Goal: Check status: Check status

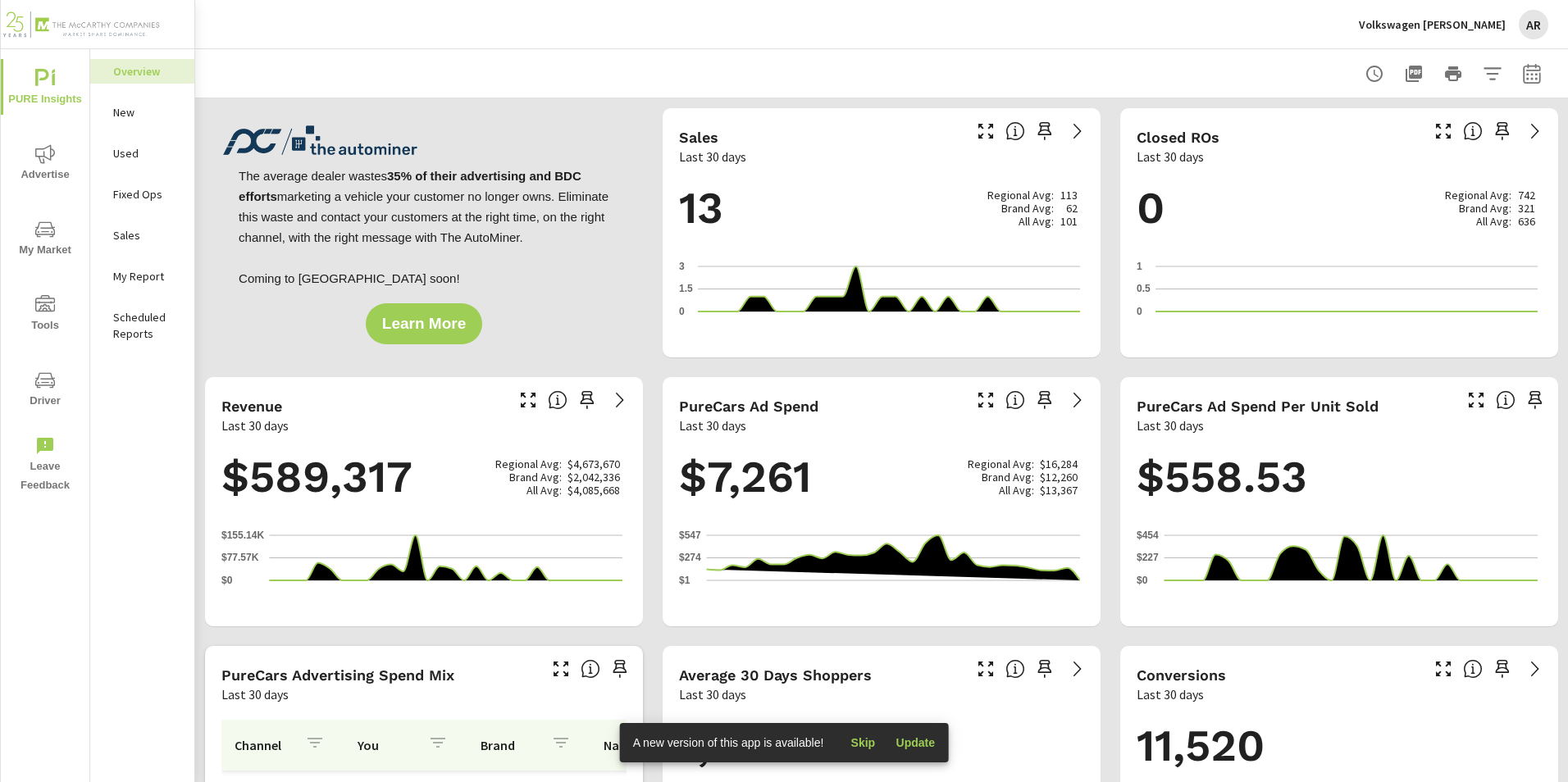
click at [48, 169] on span "Advertise" at bounding box center [45, 164] width 79 height 41
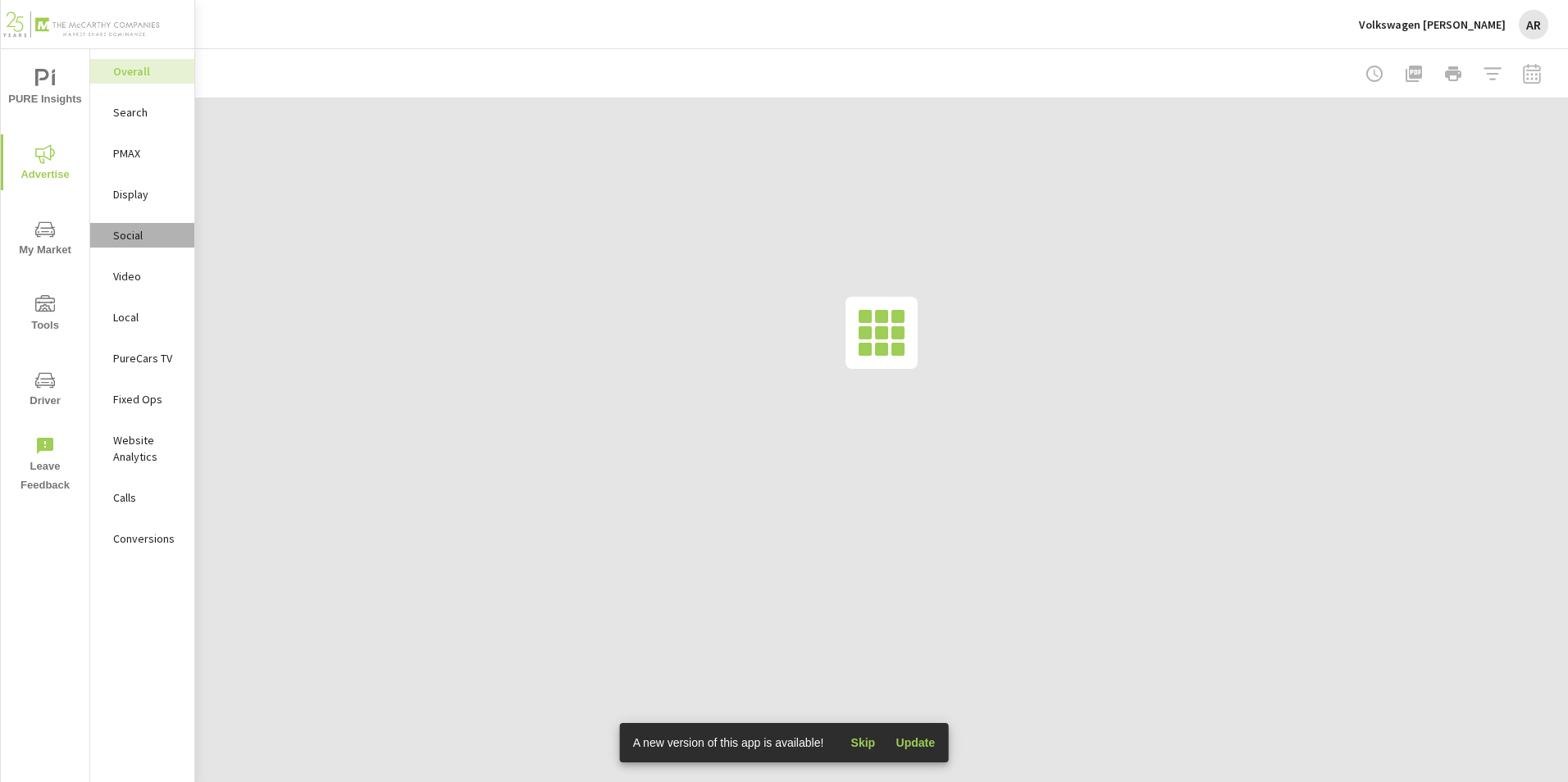
click at [155, 238] on p "Social" at bounding box center [147, 235] width 68 height 16
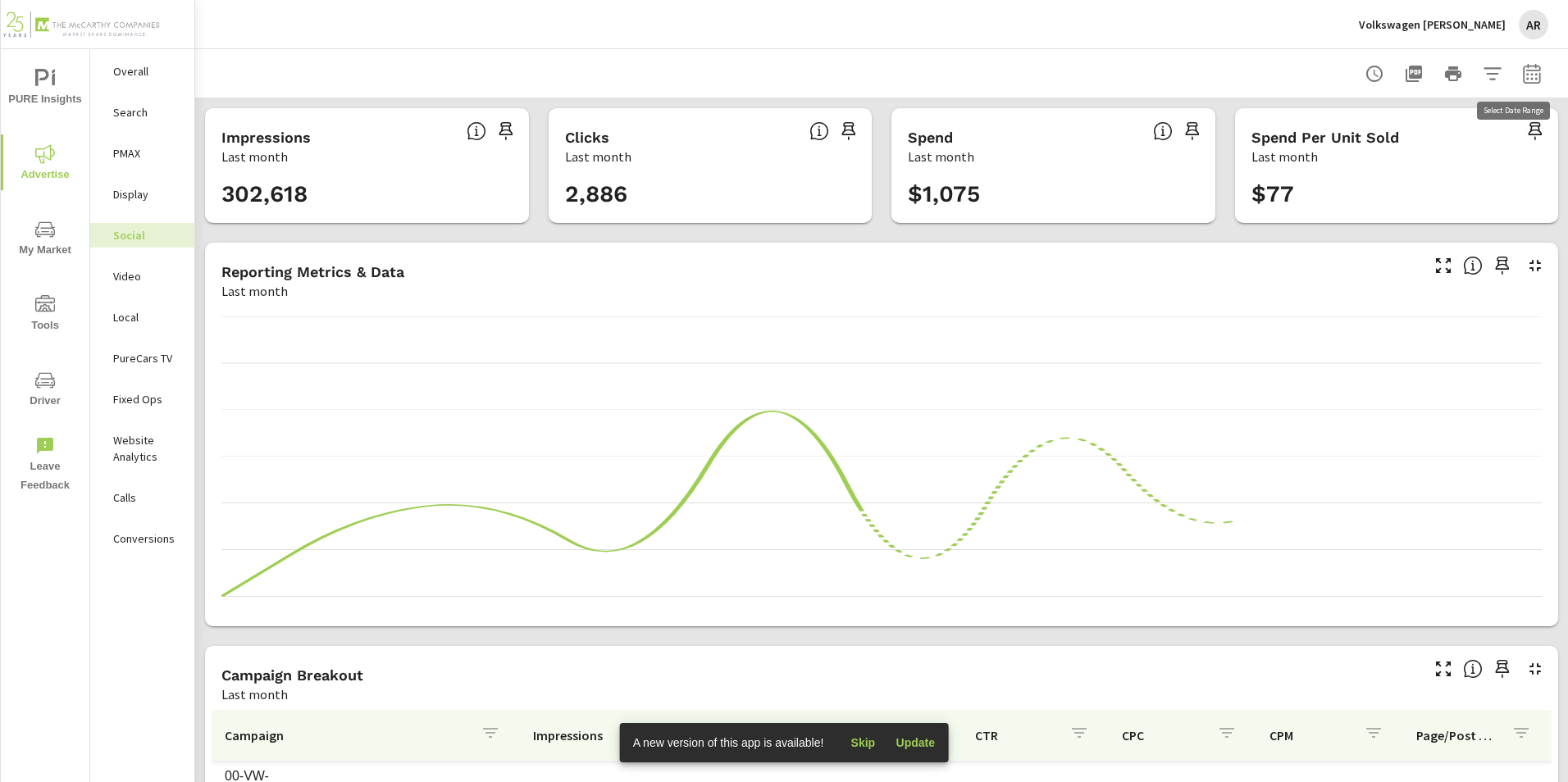
drag, startPoint x: 1523, startPoint y: 80, endPoint x: 1510, endPoint y: 78, distance: 13.2
click at [1523, 84] on button "button" at bounding box center [1532, 73] width 33 height 33
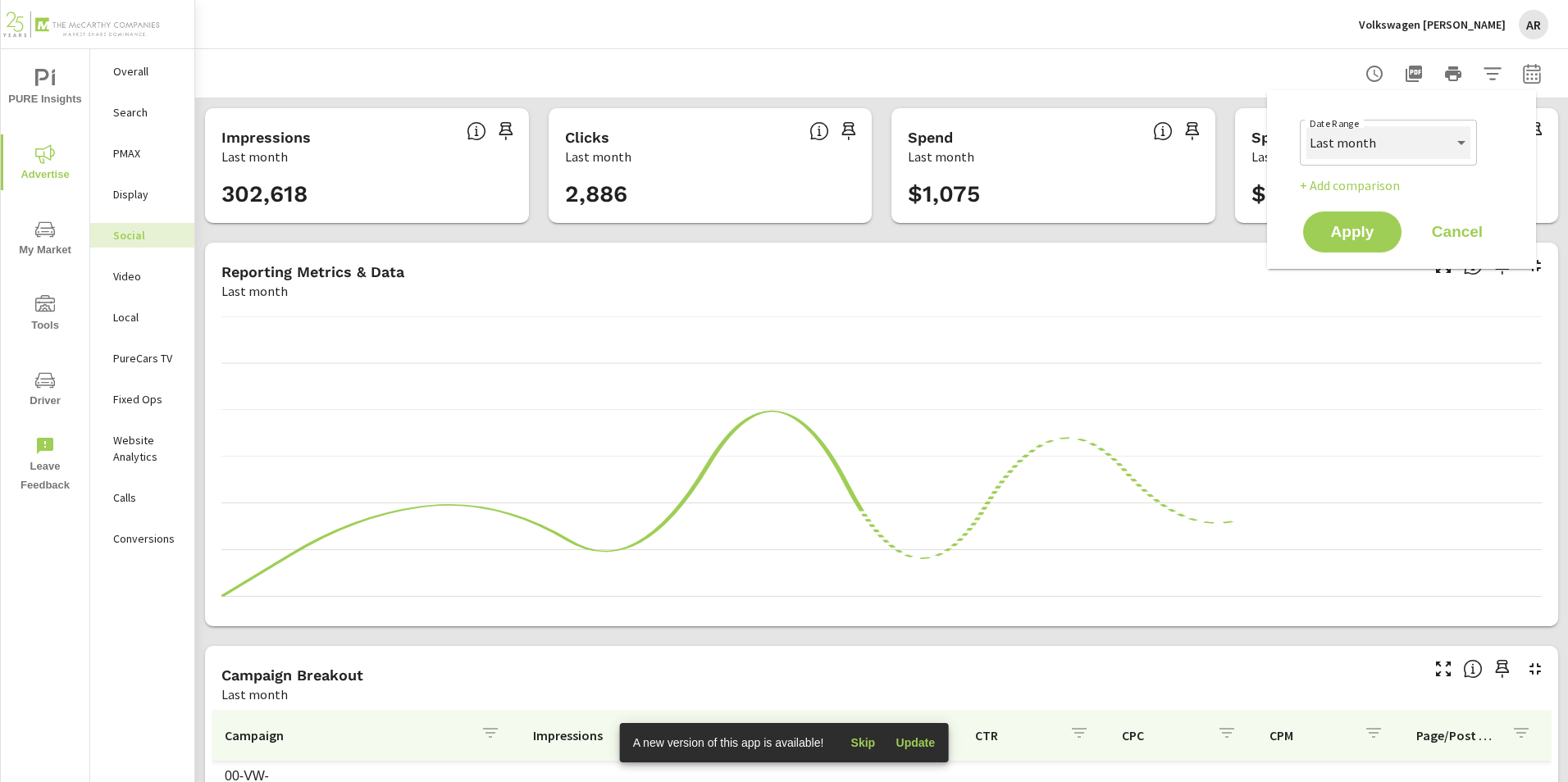
click at [1454, 151] on select "Custom [DATE] Last week Last 7 days Last 14 days Last 30 days Last 45 days Last…" at bounding box center [1388, 142] width 164 height 33
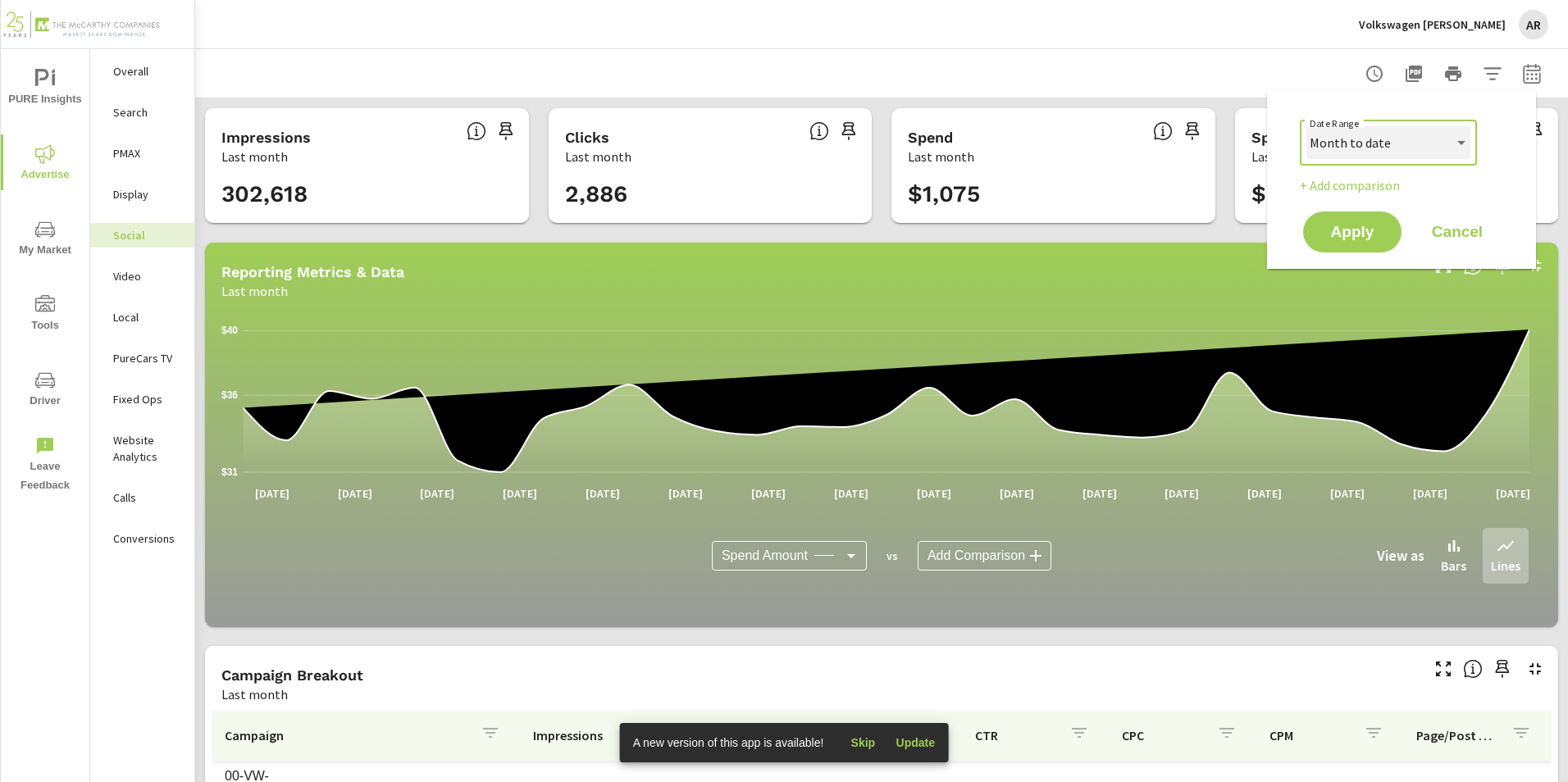
click at [1306, 126] on select "Custom [DATE] Last week Last 7 days Last 14 days Last 30 days Last 45 days Last…" at bounding box center [1388, 142] width 164 height 33
select select "Month to date"
click at [1365, 225] on span "Apply" at bounding box center [1352, 232] width 67 height 16
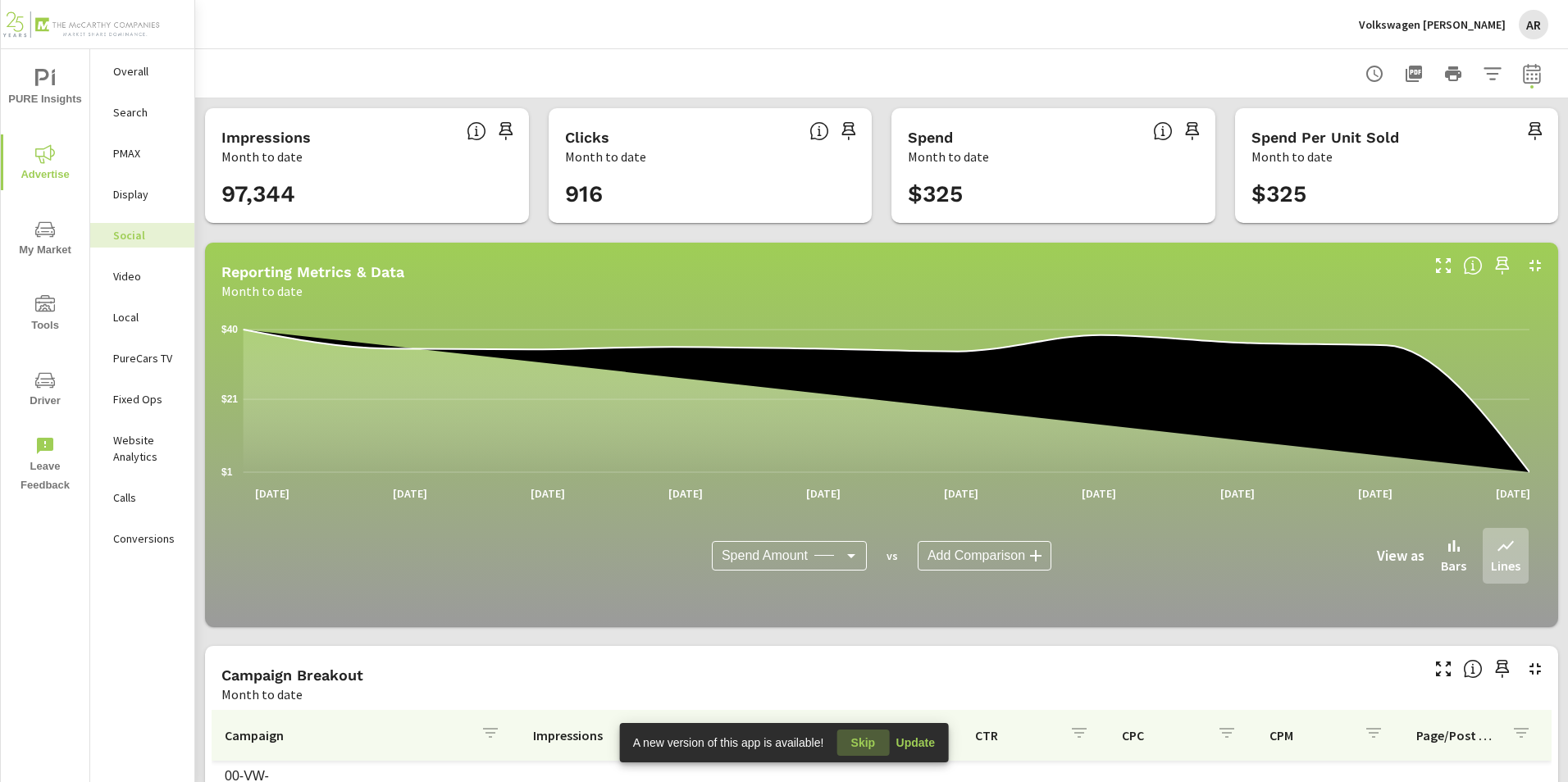
click at [863, 745] on span "Skip" at bounding box center [863, 742] width 40 height 15
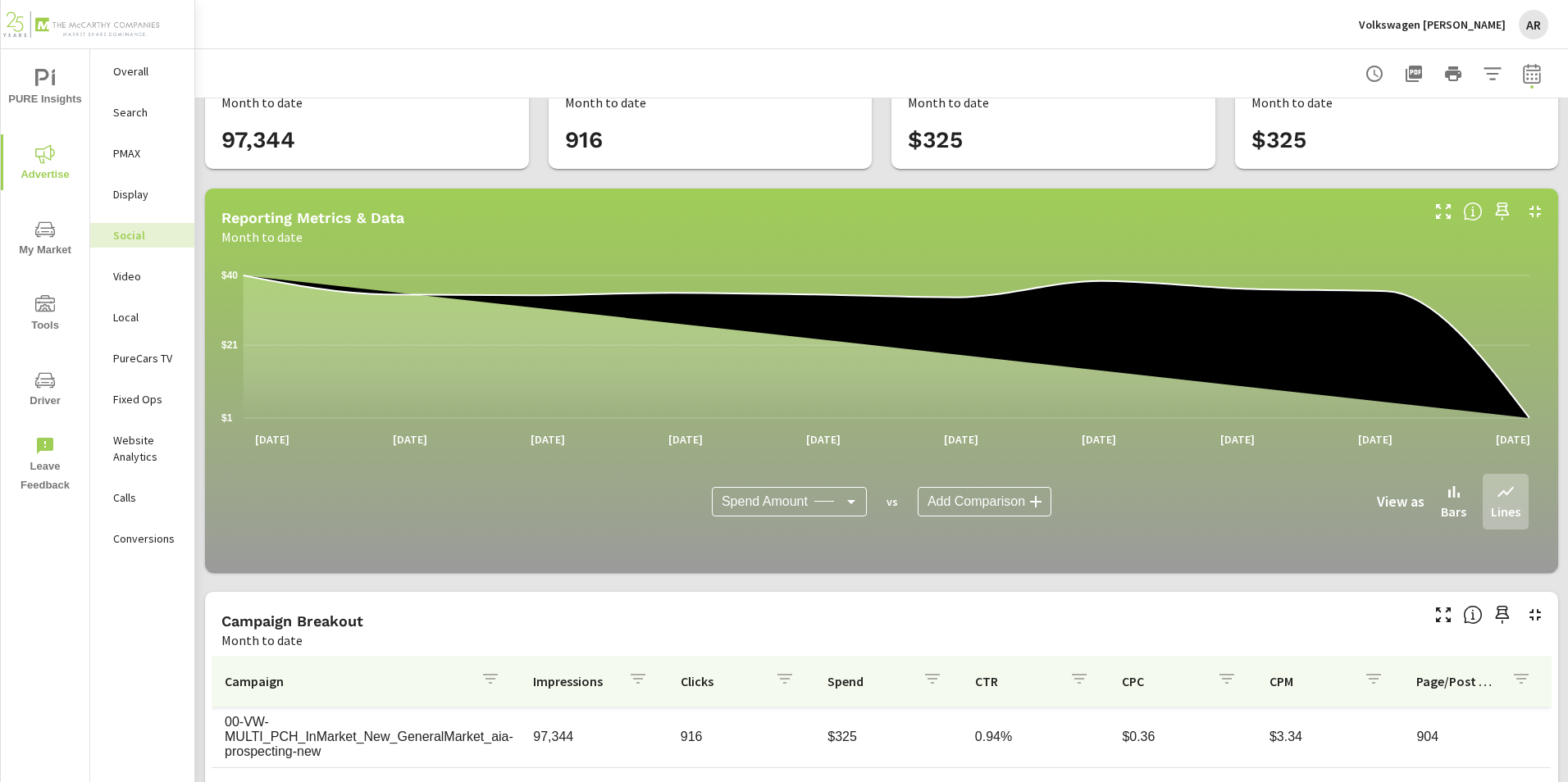
scroll to position [82, 0]
